Goal: Information Seeking & Learning: Learn about a topic

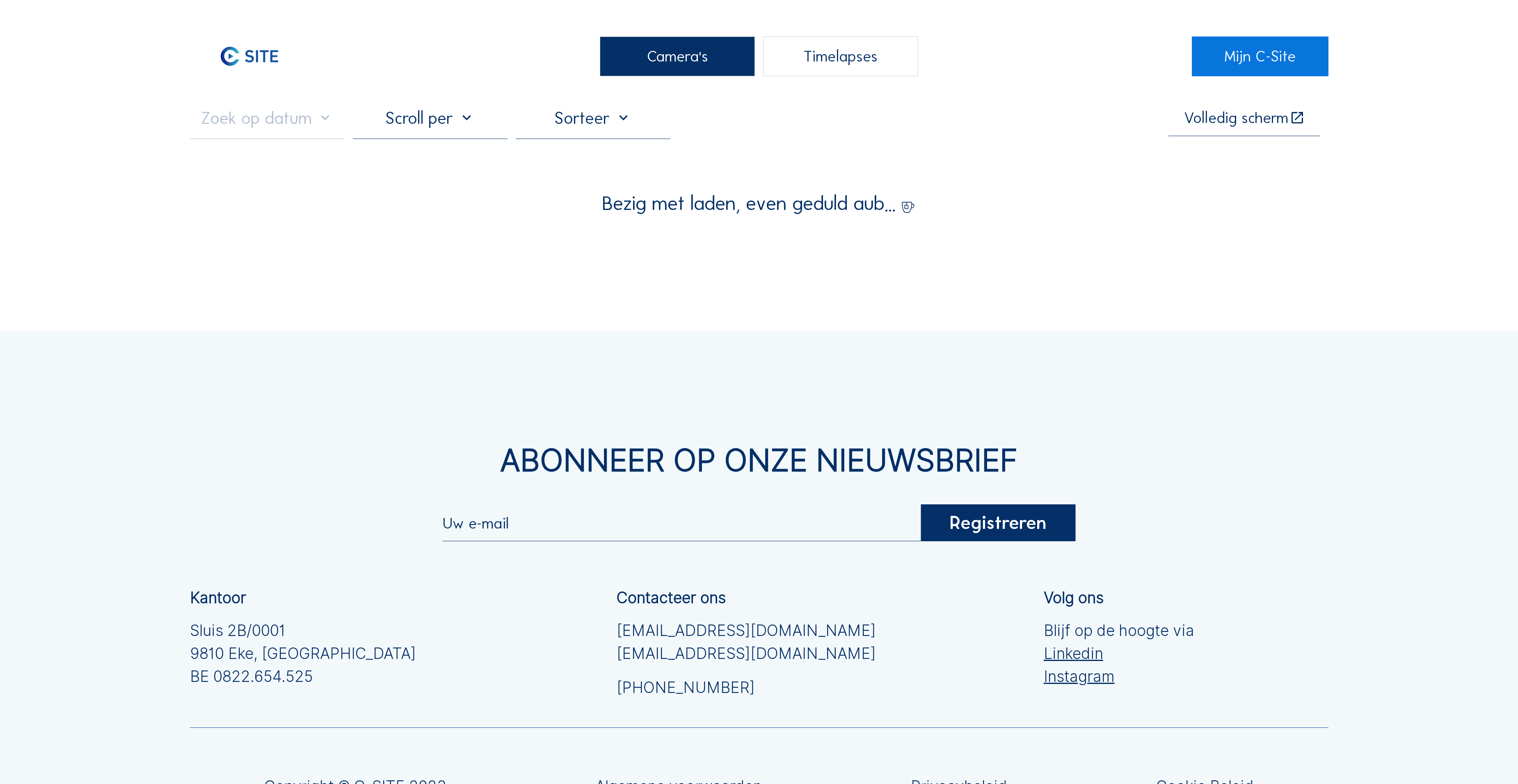
click at [680, 67] on div "Camera's" at bounding box center [677, 56] width 154 height 40
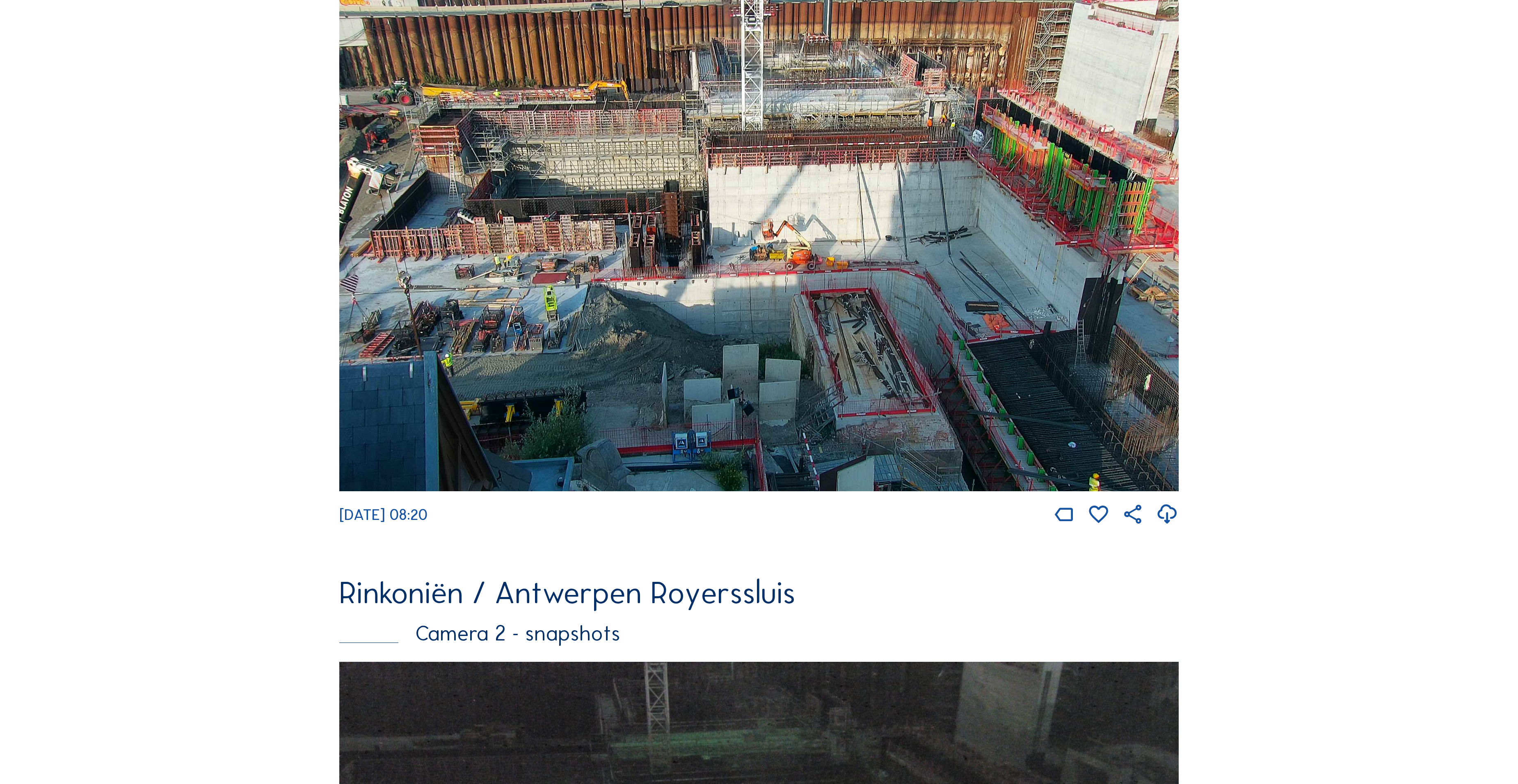
scroll to position [164, 0]
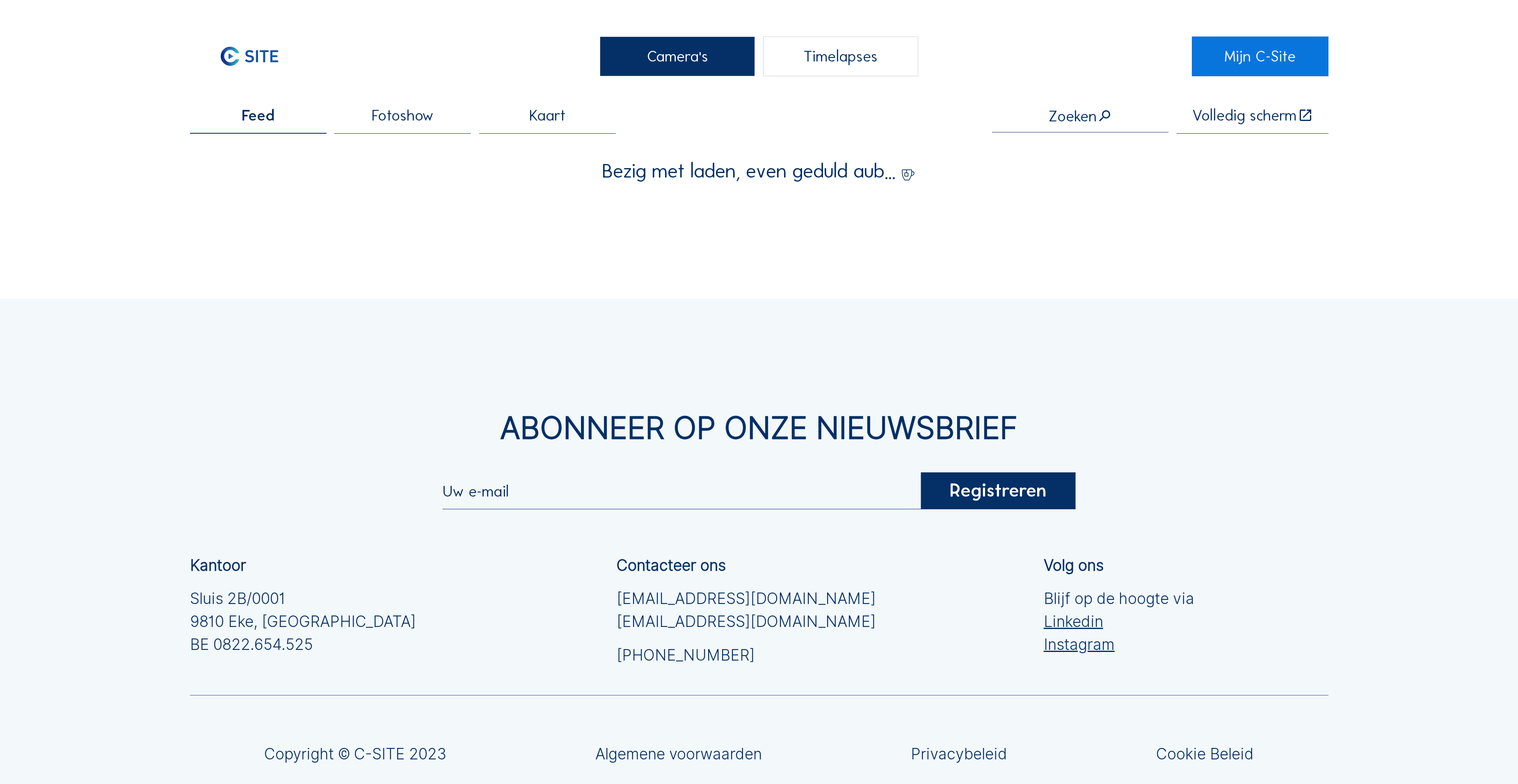
click at [650, 76] on div "Camera's" at bounding box center [677, 56] width 154 height 40
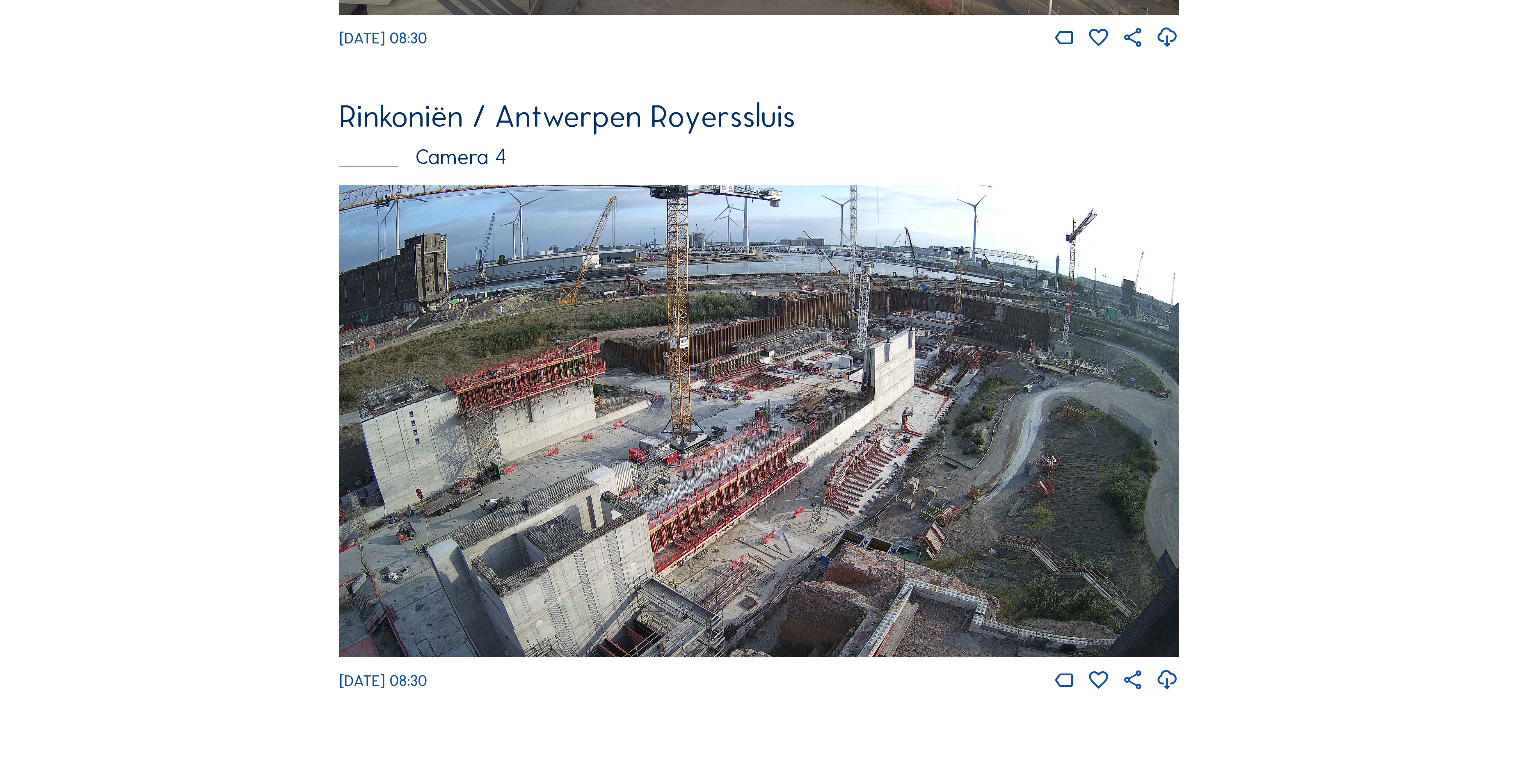
scroll to position [2939, 0]
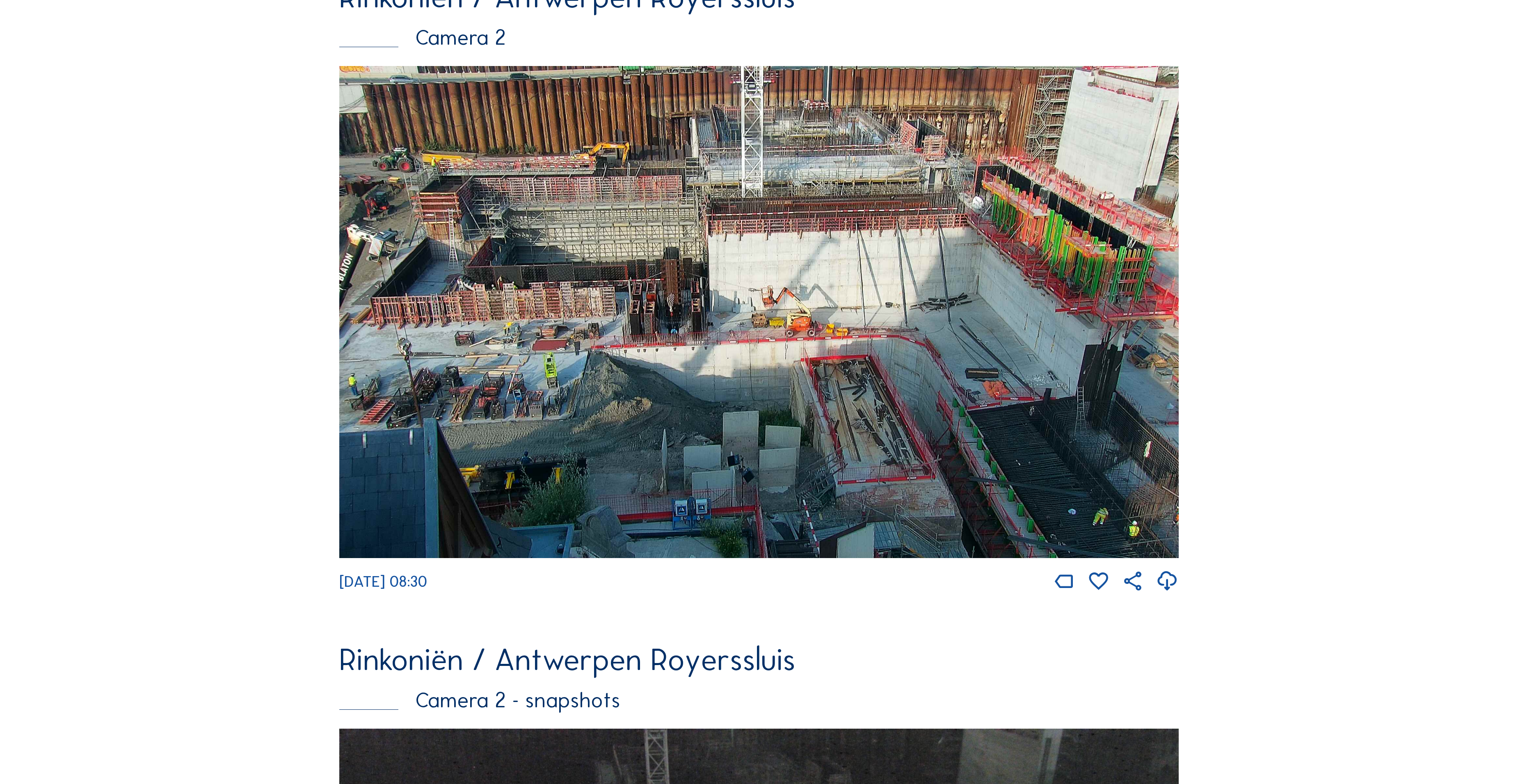
scroll to position [815, 0]
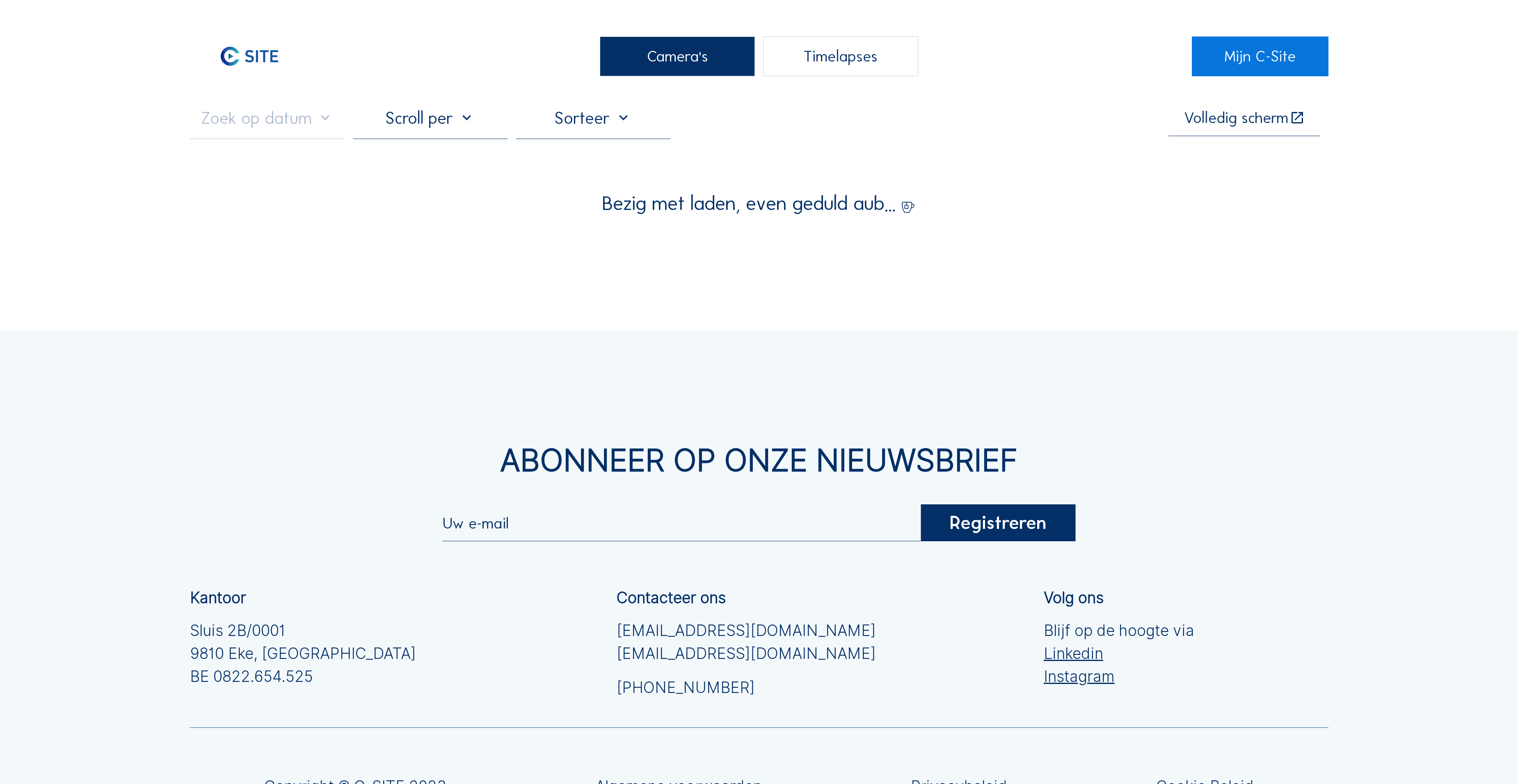
click at [652, 65] on div "Camera's" at bounding box center [677, 56] width 154 height 40
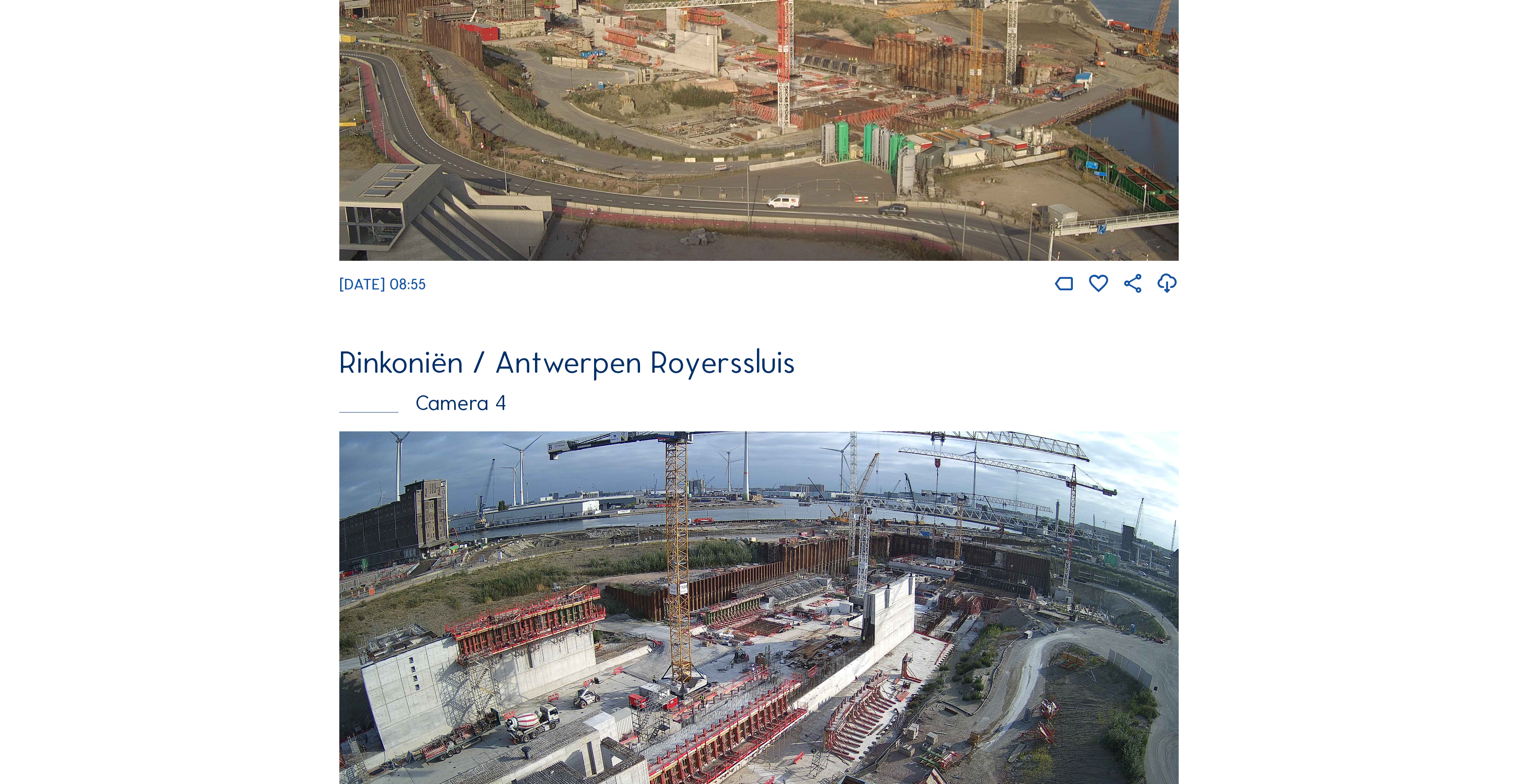
scroll to position [2291, 0]
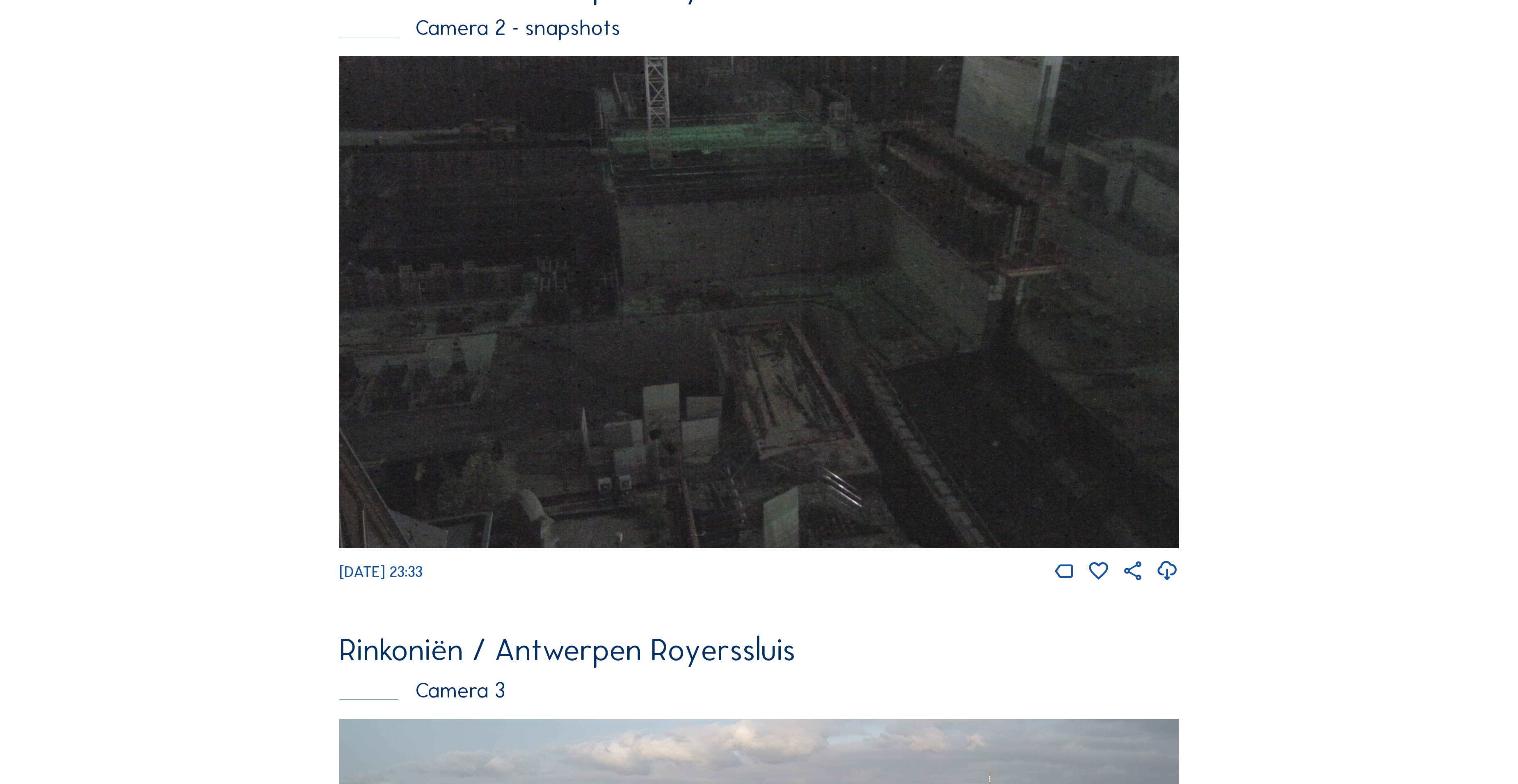
scroll to position [1975, 0]
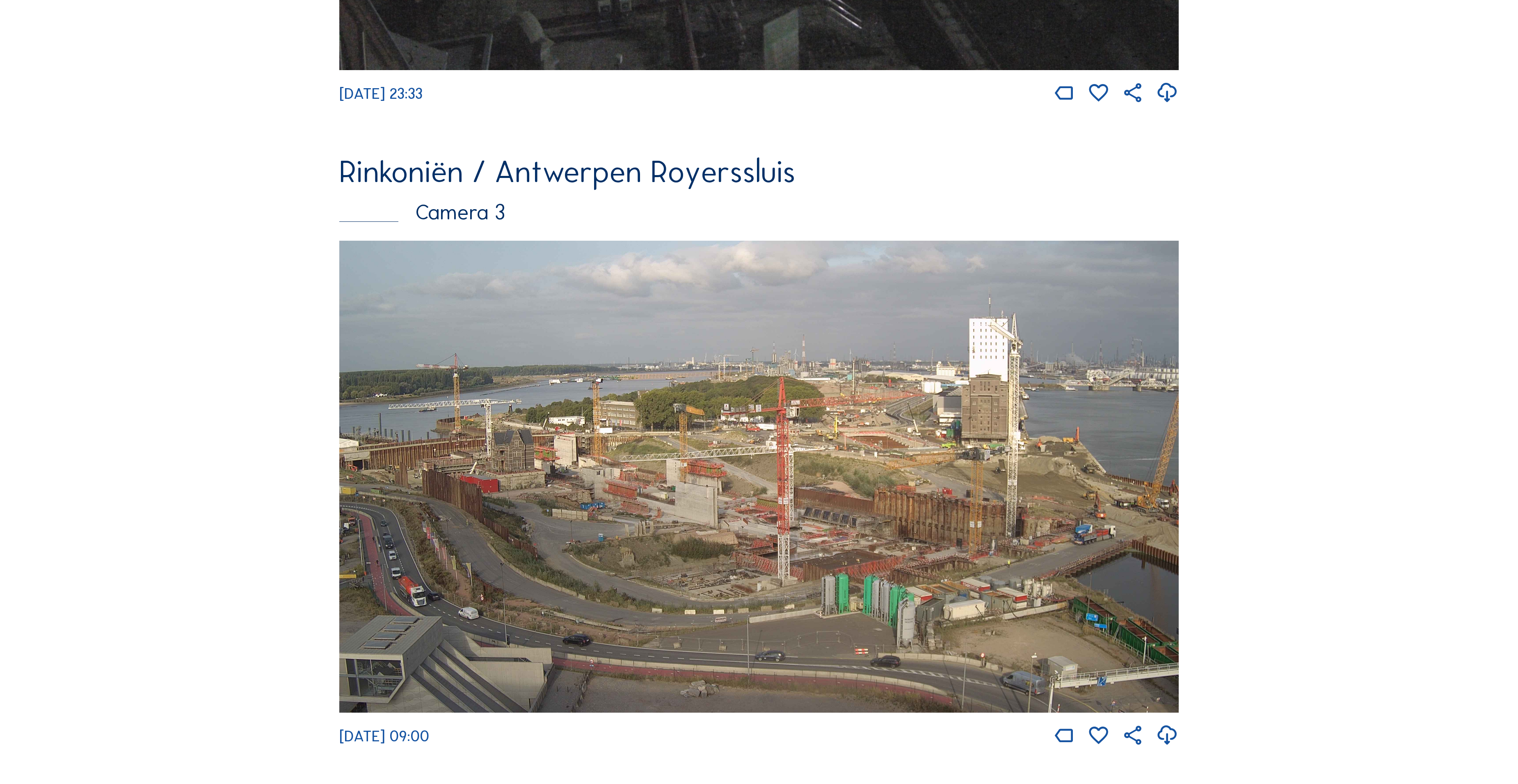
click at [898, 497] on img at bounding box center [759, 476] width 840 height 472
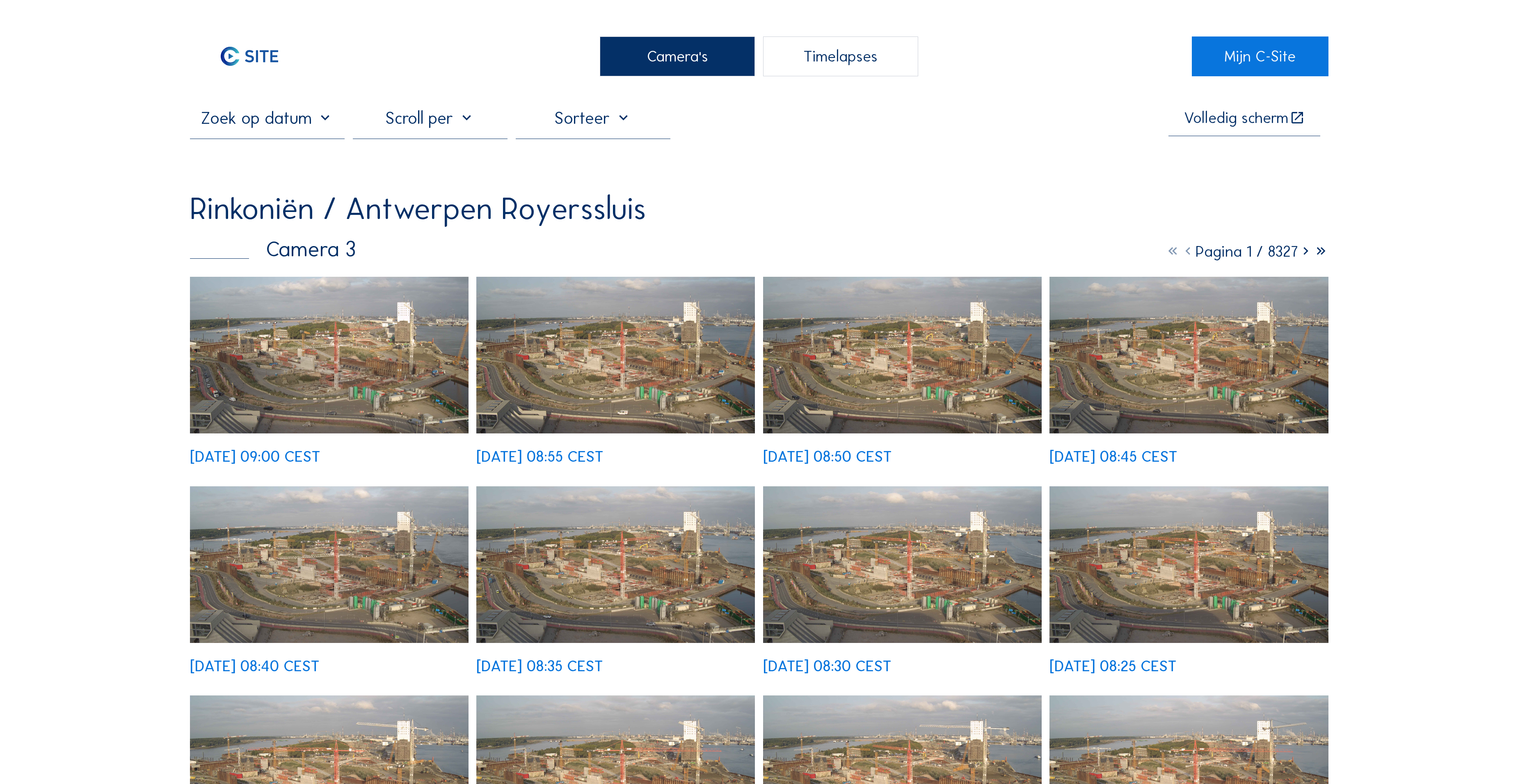
click at [358, 312] on img at bounding box center [329, 355] width 279 height 157
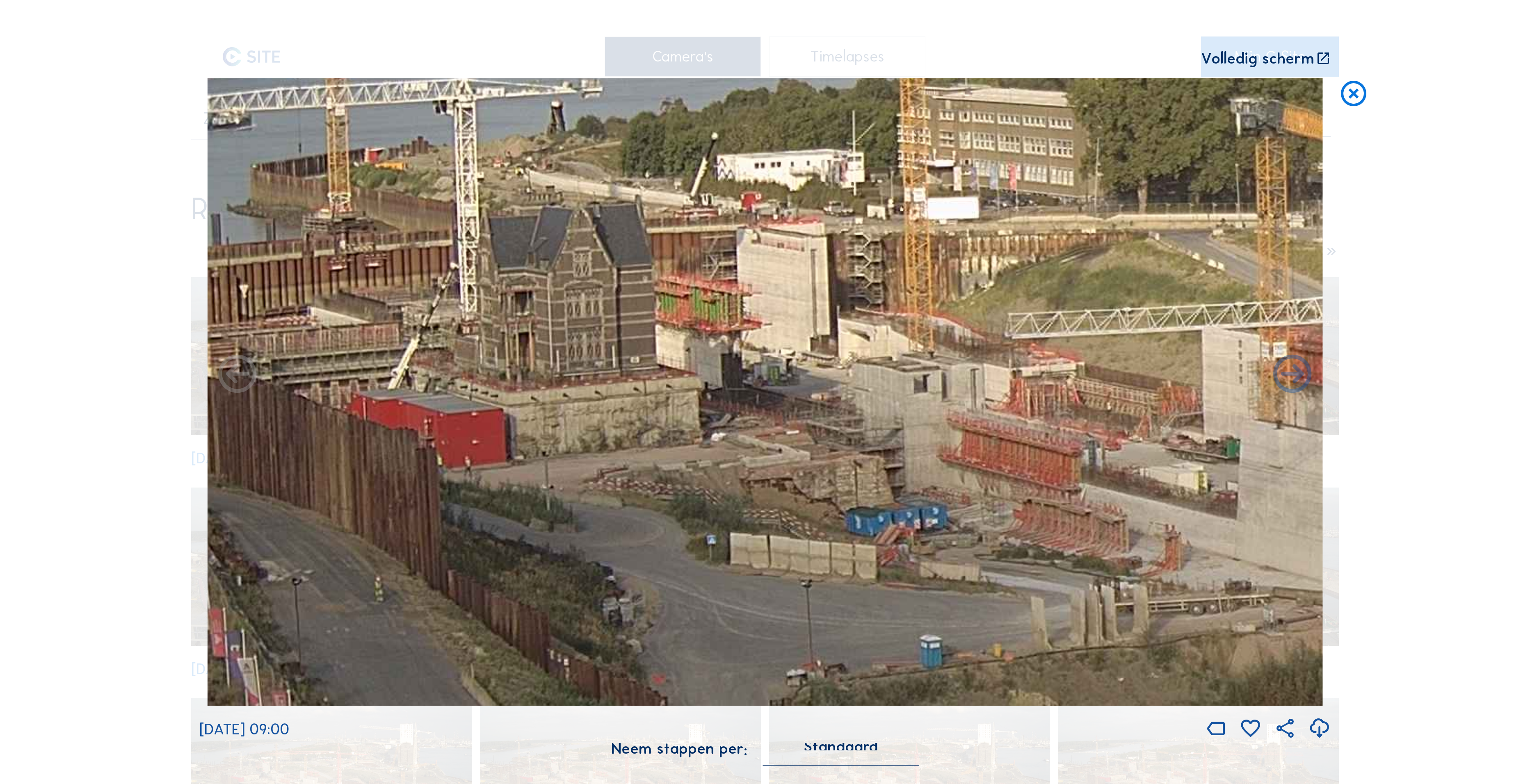
drag, startPoint x: 734, startPoint y: 390, endPoint x: 1150, endPoint y: 410, distance: 416.5
click at [1150, 410] on img at bounding box center [765, 392] width 1115 height 628
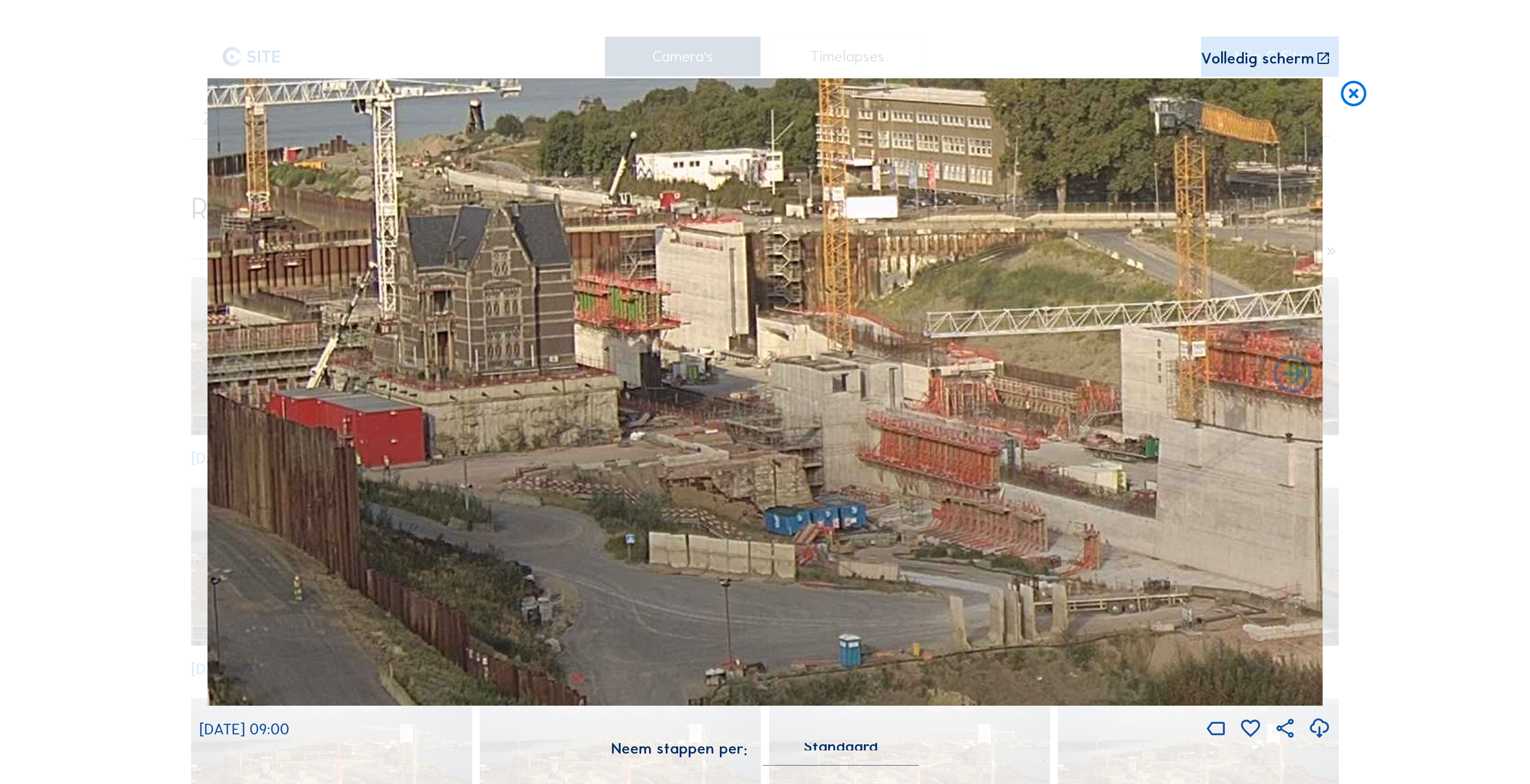
drag, startPoint x: 716, startPoint y: 384, endPoint x: 635, endPoint y: 383, distance: 81.0
click at [635, 383] on img at bounding box center [765, 392] width 1115 height 628
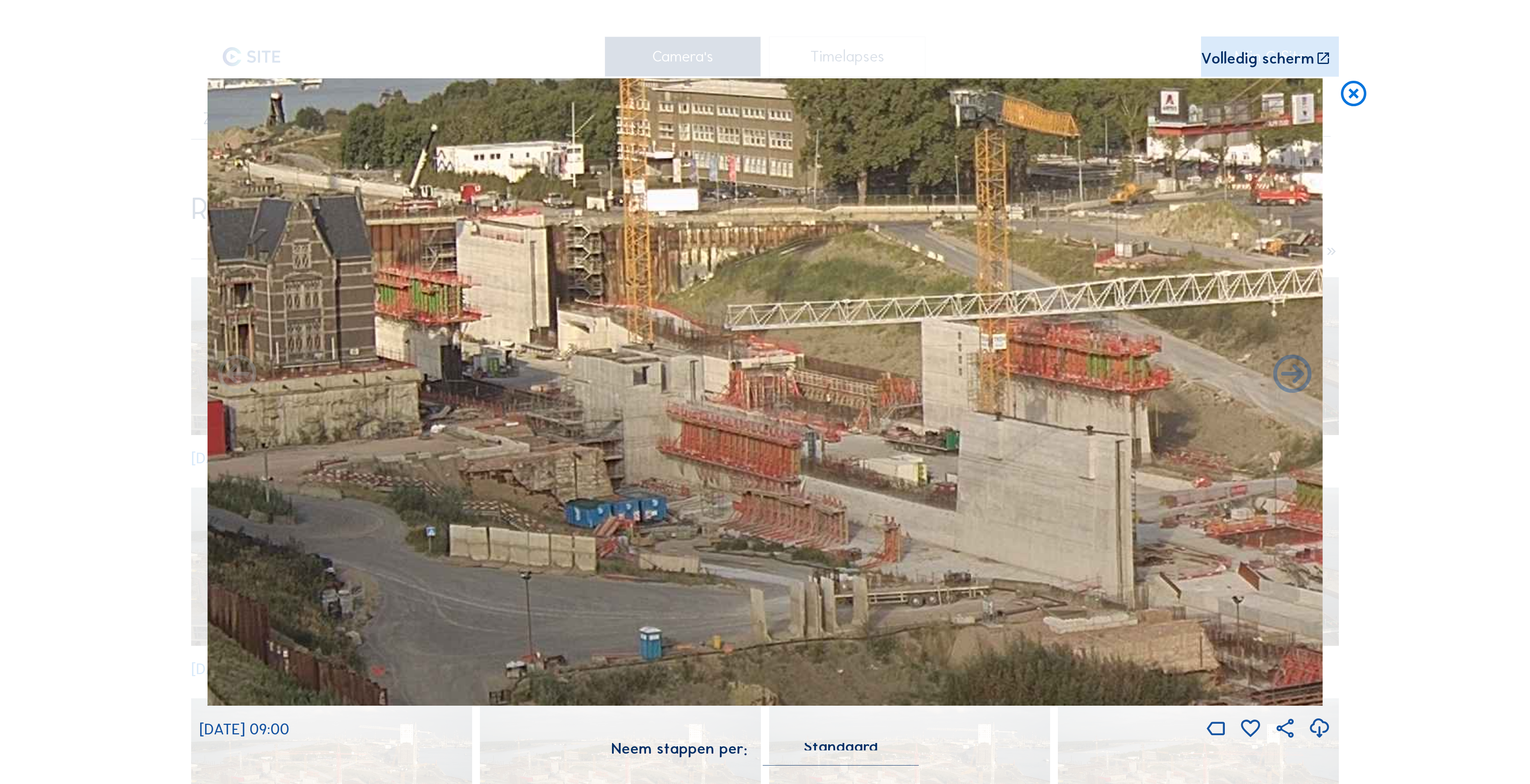
drag, startPoint x: 882, startPoint y: 396, endPoint x: 661, endPoint y: 385, distance: 221.3
click at [661, 385] on img at bounding box center [765, 392] width 1115 height 628
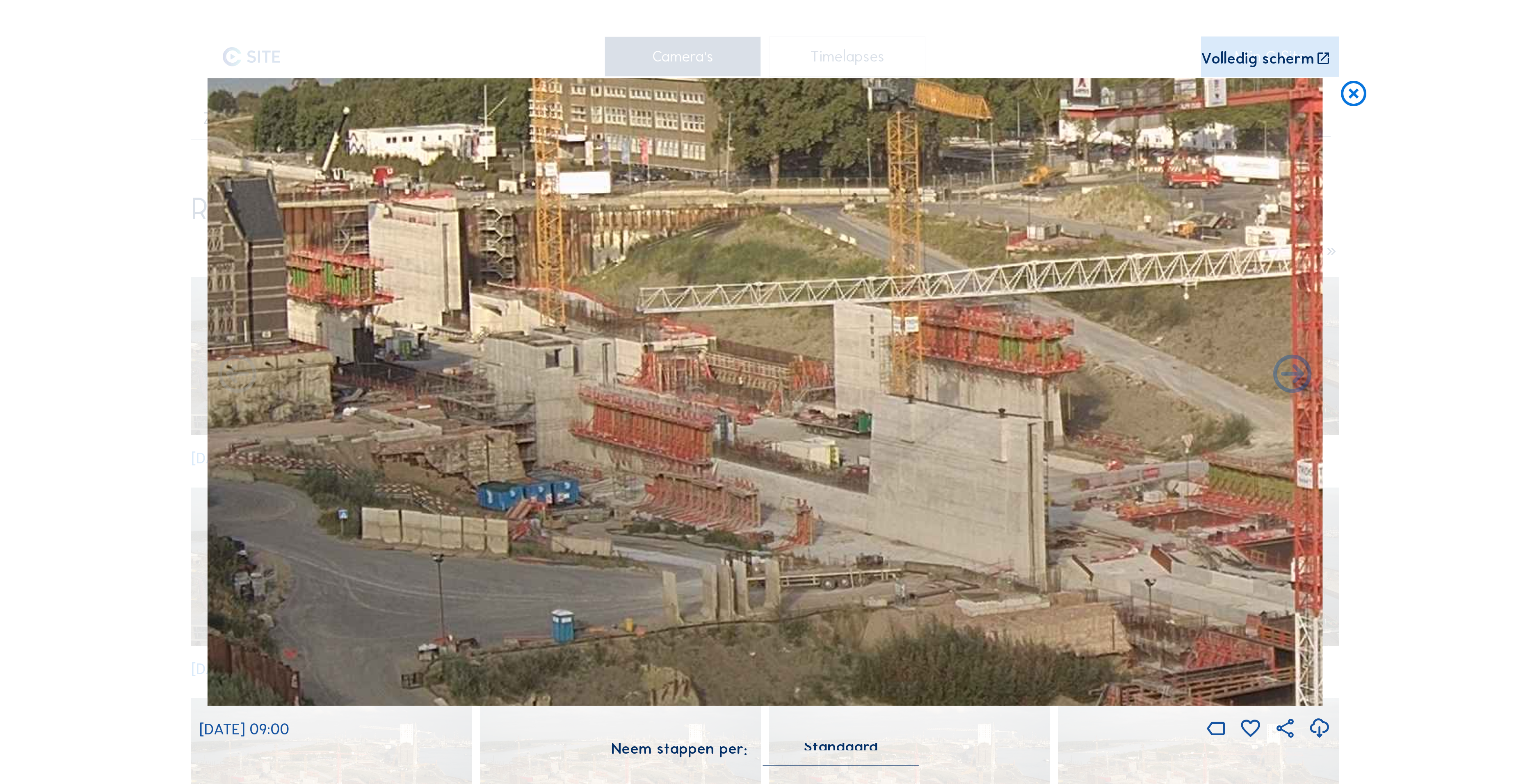
drag, startPoint x: 966, startPoint y: 407, endPoint x: 650, endPoint y: 387, distance: 316.6
click at [612, 375] on img at bounding box center [765, 392] width 1115 height 628
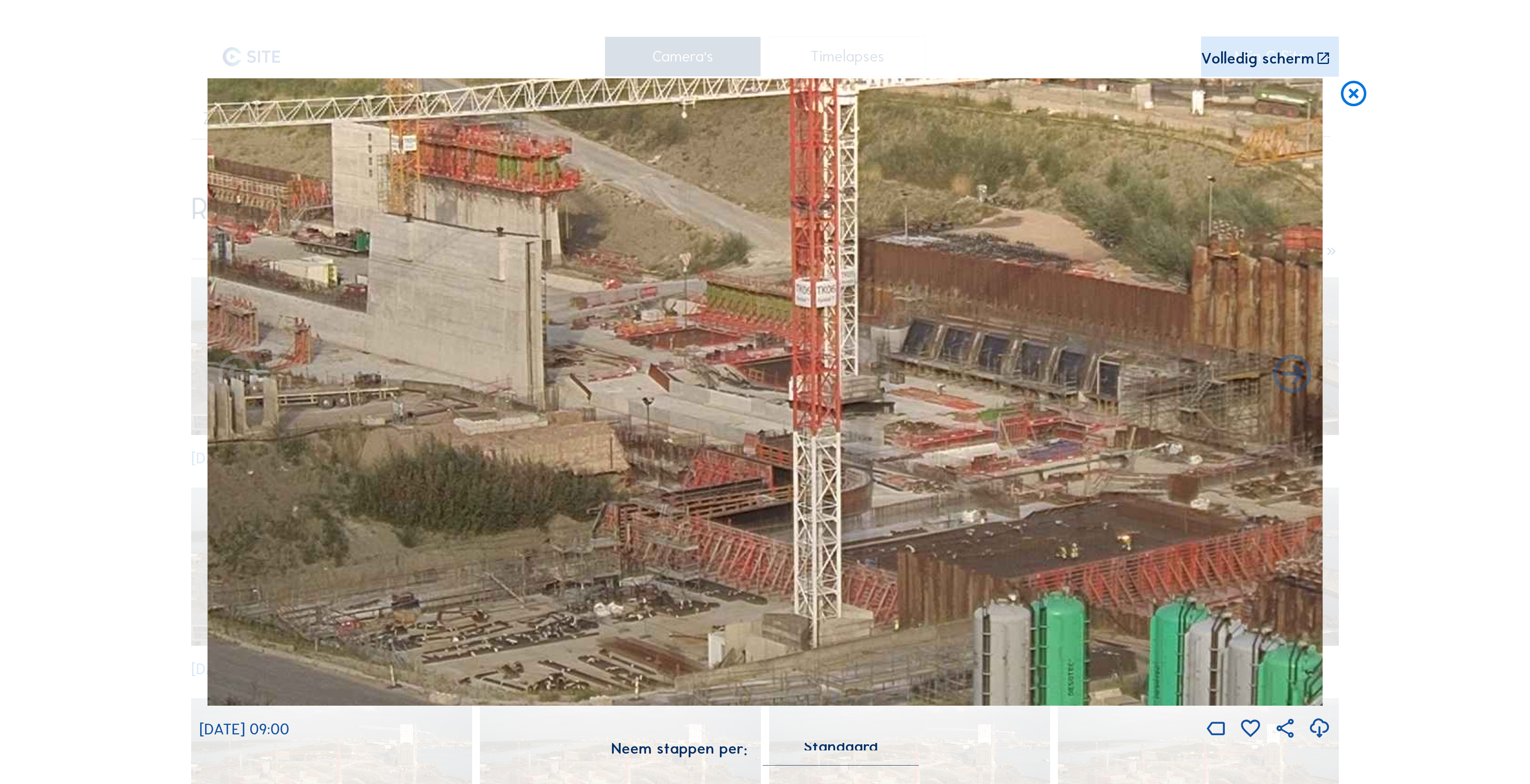
drag, startPoint x: 951, startPoint y: 382, endPoint x: 836, endPoint y: 298, distance: 142.4
click at [836, 298] on img at bounding box center [765, 392] width 1115 height 628
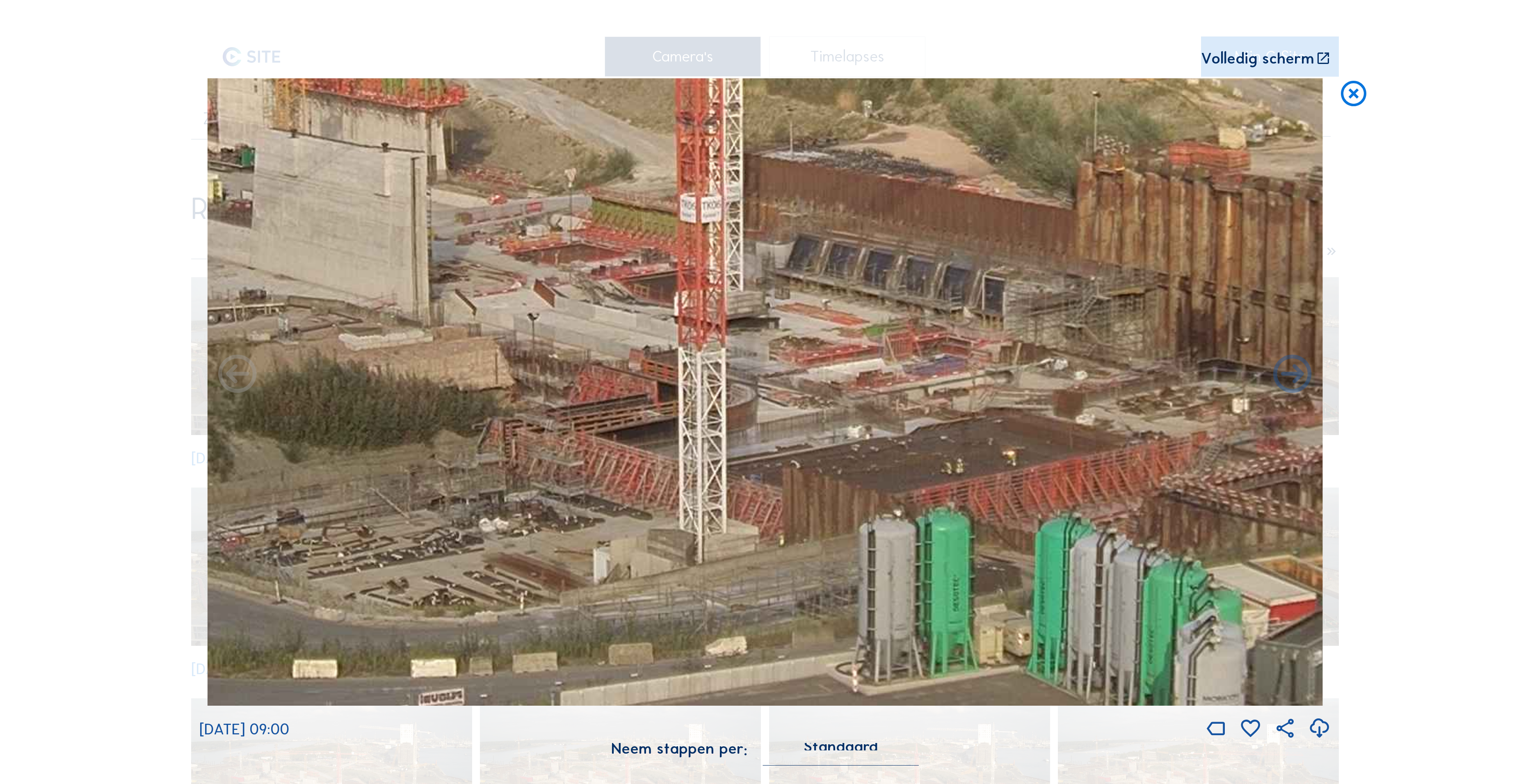
click at [1355, 97] on icon at bounding box center [1354, 94] width 31 height 32
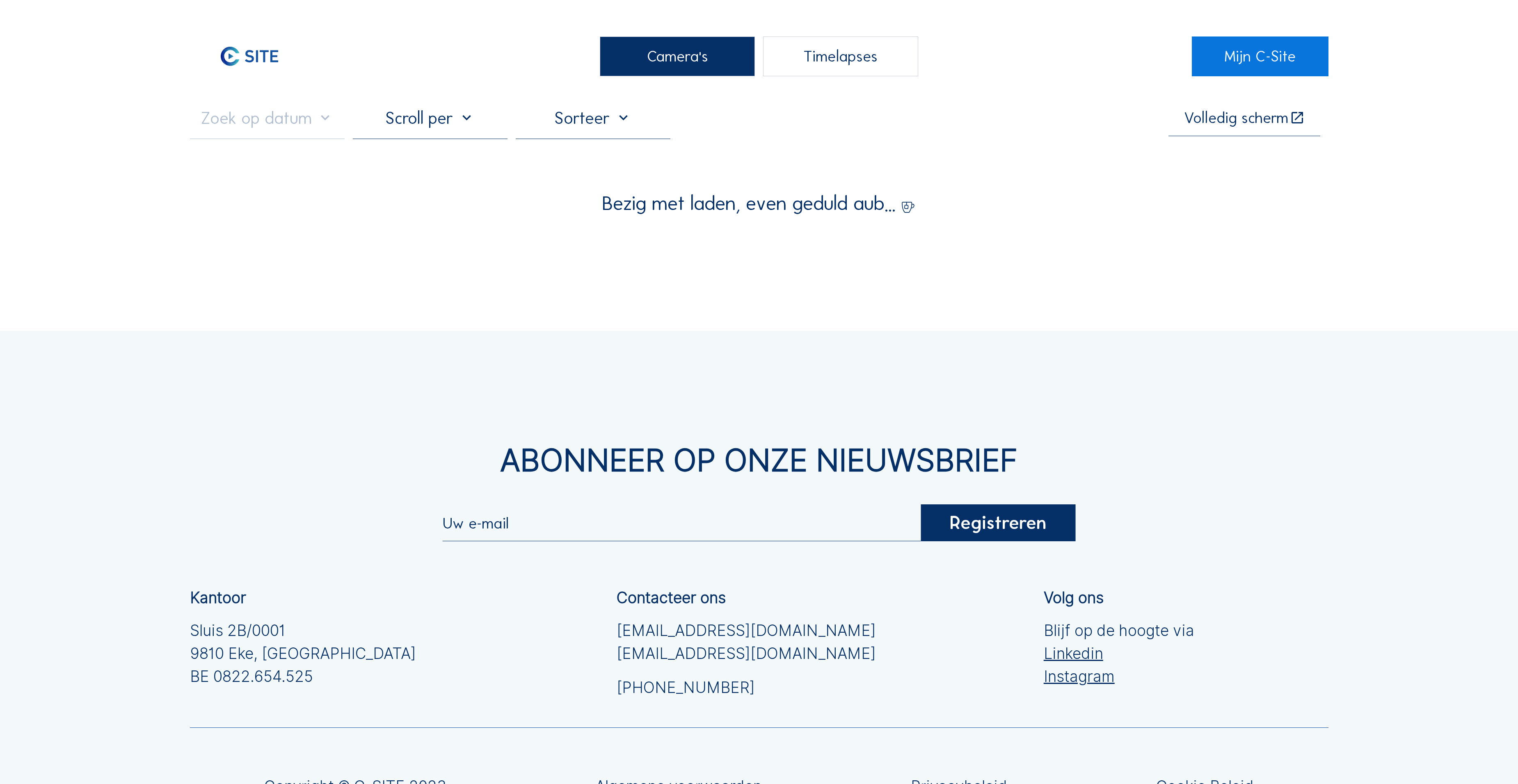
click at [693, 69] on div "Camera's" at bounding box center [677, 56] width 154 height 40
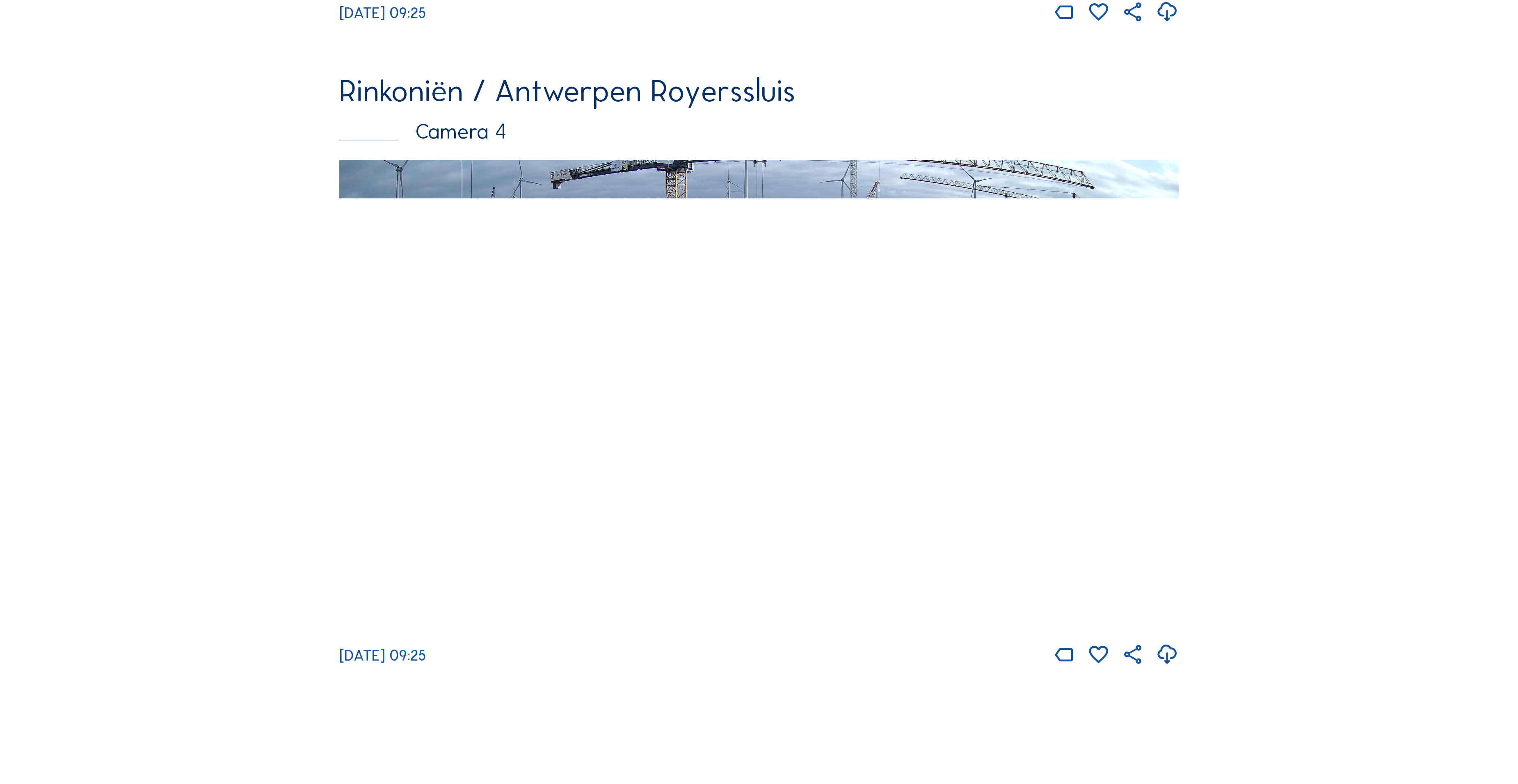
scroll to position [2701, 0]
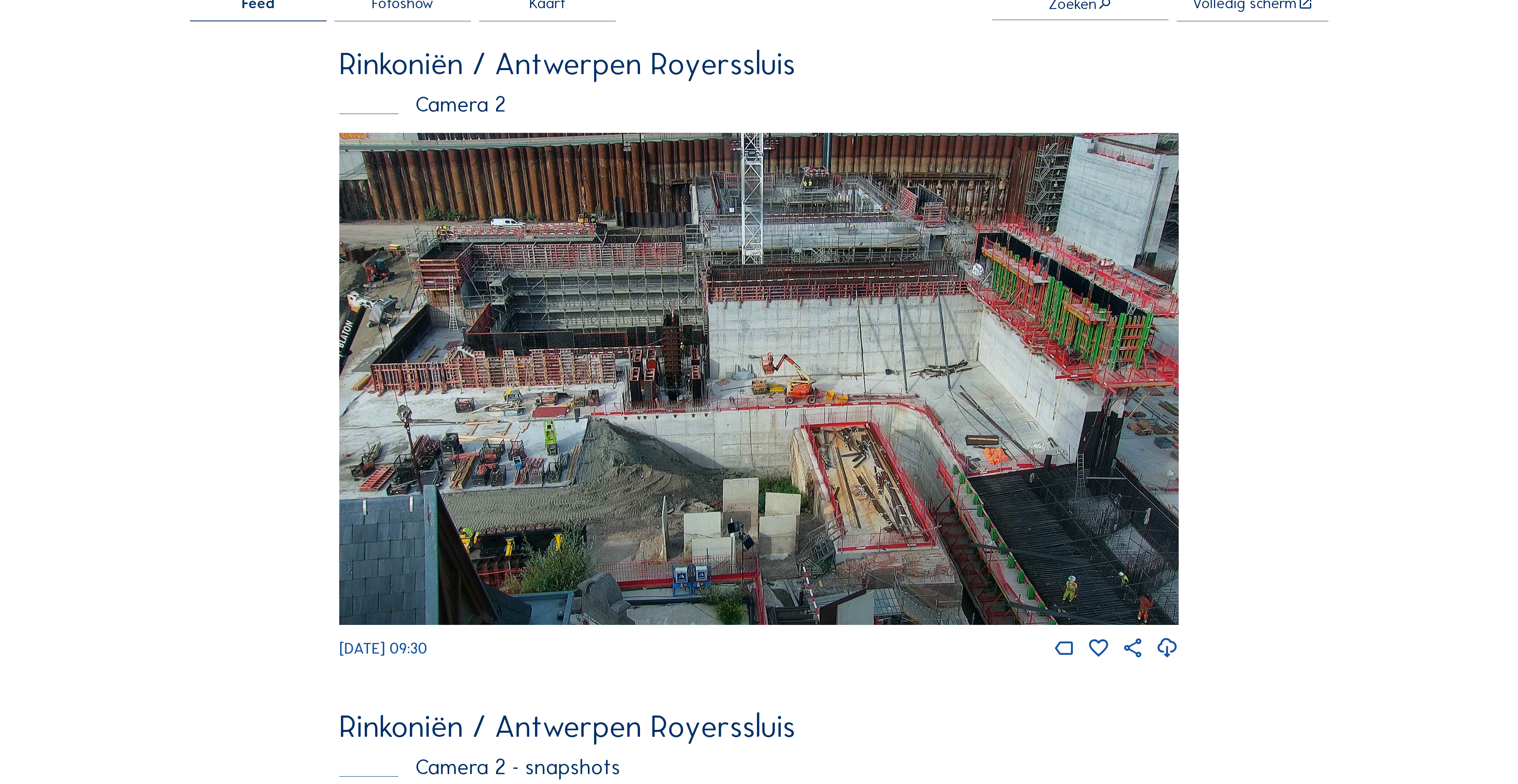
scroll to position [246, 0]
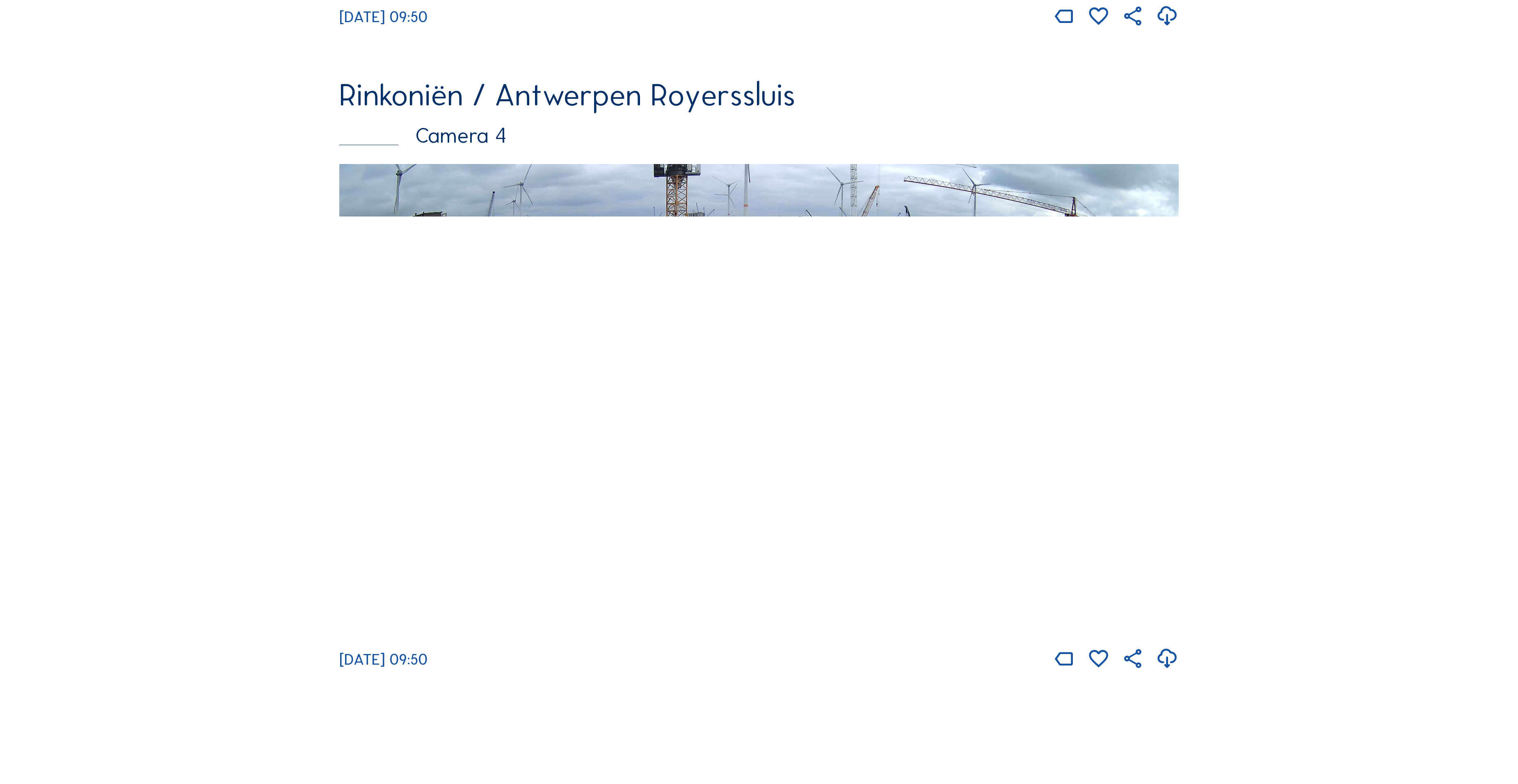
scroll to position [2702, 0]
